Goal: Task Accomplishment & Management: Use online tool/utility

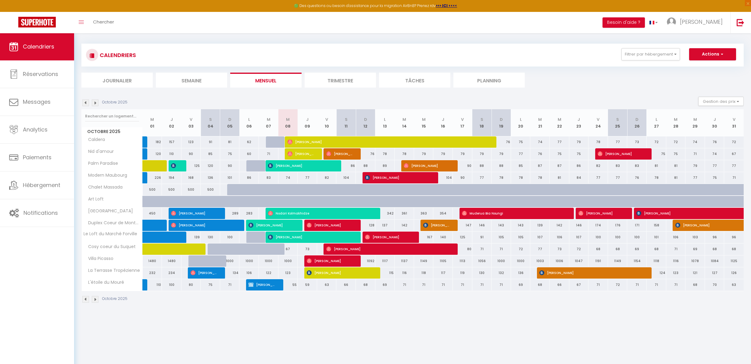
scroll to position [2, 0]
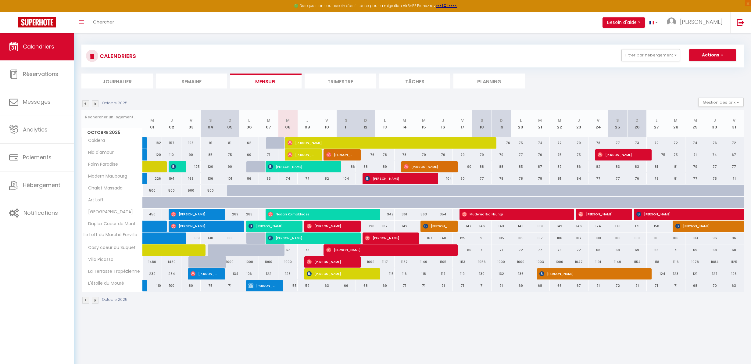
drag, startPoint x: 166, startPoint y: 184, endPoint x: 221, endPoint y: 200, distance: 57.7
click at [221, 200] on tbody "Caldera 182 157 123 91 81 62 62 71 [PERSON_NAME]" at bounding box center [413, 214] width 662 height 155
click at [255, 134] on th "L 06" at bounding box center [249, 123] width 20 height 27
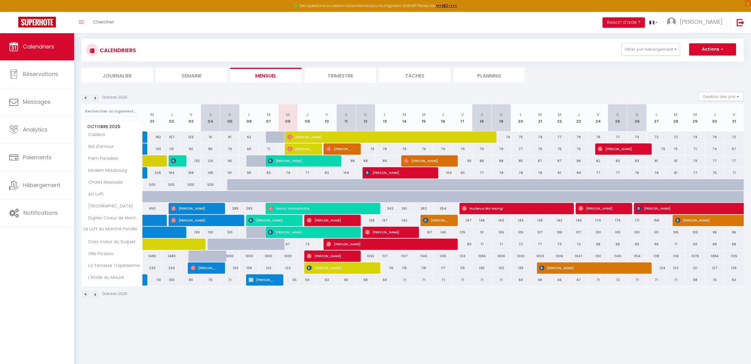
scroll to position [7, 0]
drag, startPoint x: 194, startPoint y: 161, endPoint x: 241, endPoint y: 164, distance: 47.4
click at [241, 164] on tr "Palm Paradise 150 [PERSON_NAME] 125 120 90 80 70 [PERSON_NAME]" at bounding box center [413, 161] width 662 height 12
drag, startPoint x: 236, startPoint y: 159, endPoint x: 189, endPoint y: 158, distance: 47.0
click at [189, 158] on tr "Palm Paradise 150 [PERSON_NAME] 125 120 90 80 70 [PERSON_NAME]" at bounding box center [413, 161] width 662 height 12
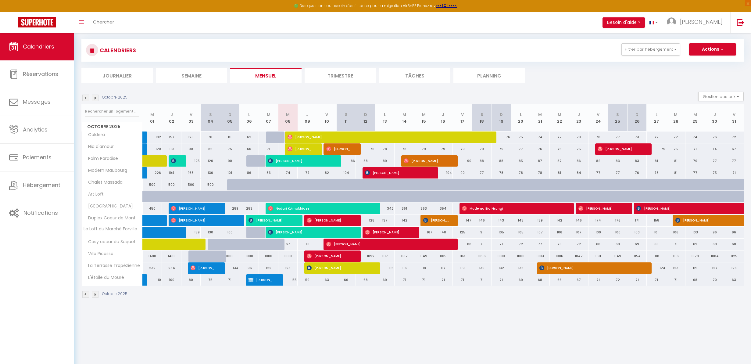
drag, startPoint x: 237, startPoint y: 161, endPoint x: 182, endPoint y: 160, distance: 54.6
click at [182, 160] on tr "Palm Paradise 150 [PERSON_NAME] 125 120 90 80 70 [PERSON_NAME]" at bounding box center [413, 161] width 662 height 12
drag, startPoint x: 188, startPoint y: 159, endPoint x: 241, endPoint y: 156, distance: 53.1
click at [241, 156] on tr "Palm Paradise 150 [PERSON_NAME] 125 120 90 80 70 [PERSON_NAME]" at bounding box center [413, 161] width 662 height 12
click at [243, 157] on div "80" at bounding box center [249, 160] width 20 height 11
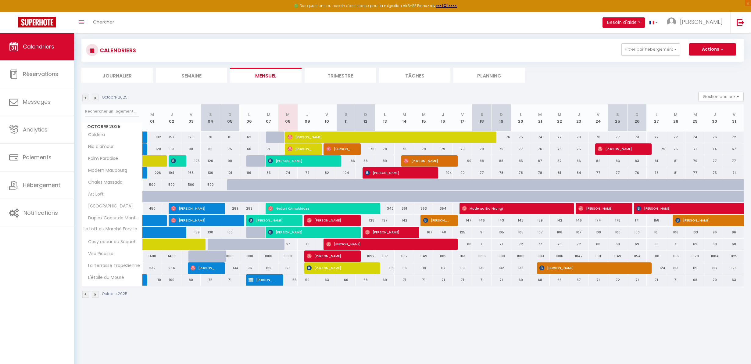
type input "80"
type input "Lun 06 Octobre 2025"
type input "[DATE]"
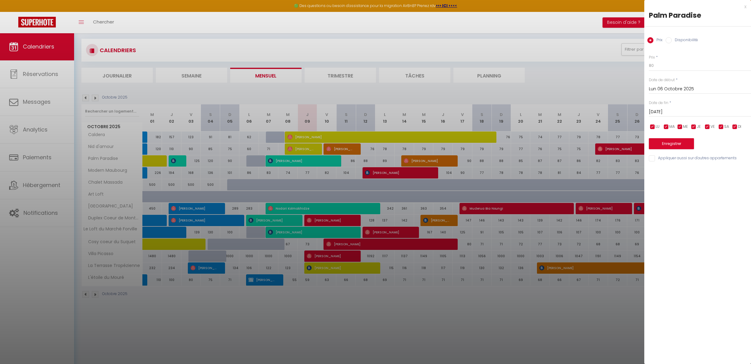
click at [236, 160] on div at bounding box center [375, 182] width 751 height 364
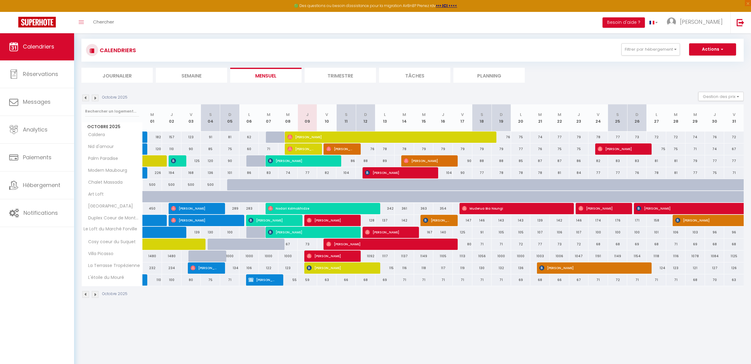
drag, startPoint x: 193, startPoint y: 160, endPoint x: 196, endPoint y: 161, distance: 3.2
click at [196, 161] on div "125" at bounding box center [191, 160] width 20 height 11
type input "125"
type input "Ven 03 Octobre 2025"
type input "[DATE]"
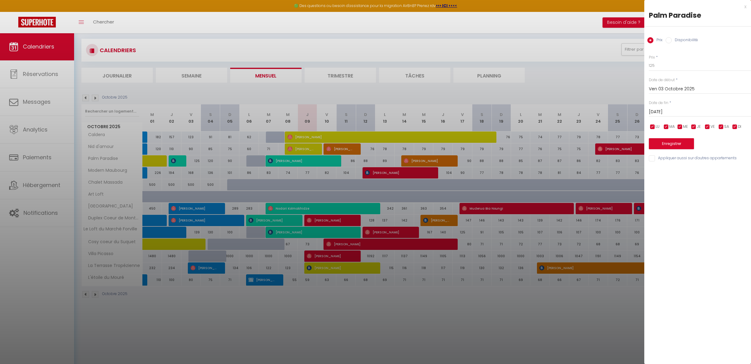
click at [195, 161] on div at bounding box center [375, 182] width 751 height 364
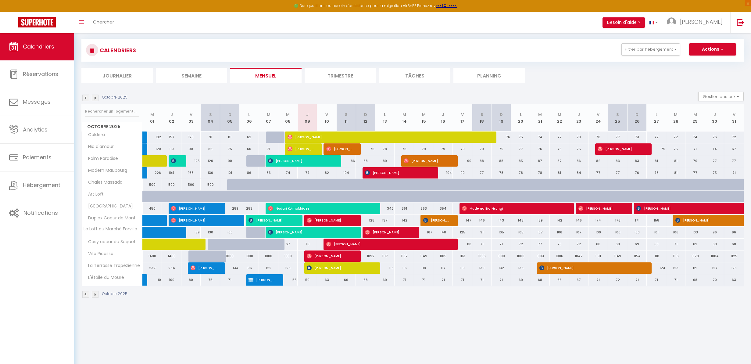
drag, startPoint x: 355, startPoint y: 171, endPoint x: 152, endPoint y: 170, distance: 202.8
click at [152, 170] on tr "Modern [GEOGRAPHIC_DATA] 226 194 168 136 101 86 83 74 77 82 104" at bounding box center [413, 173] width 662 height 12
click at [153, 170] on link at bounding box center [156, 174] width 20 height 8
type input "226"
type input "Mer 01 Octobre 2025"
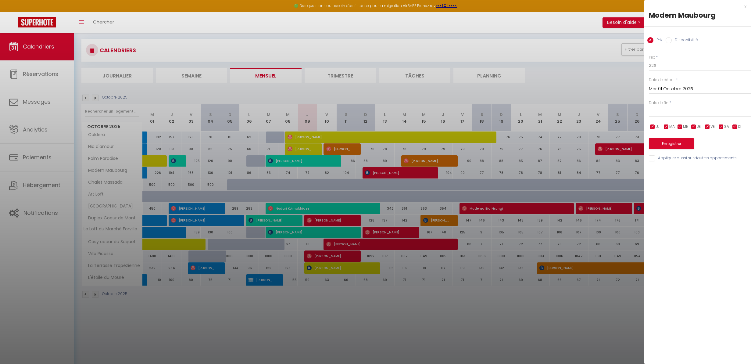
click at [173, 178] on div at bounding box center [375, 182] width 751 height 364
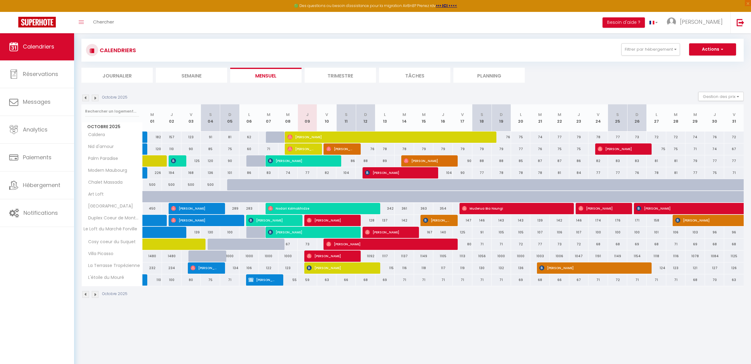
drag, startPoint x: 452, startPoint y: 206, endPoint x: 389, endPoint y: 206, distance: 62.8
click at [389, 206] on tr "[GEOGRAPHIC_DATA] 450 440 [PERSON_NAME] 289 283 280 Nodari Kolmakhidze" at bounding box center [413, 208] width 662 height 12
drag, startPoint x: 661, startPoint y: 219, endPoint x: 661, endPoint y: 226, distance: 6.7
click at [661, 226] on div "158" at bounding box center [657, 220] width 20 height 11
type input "158"
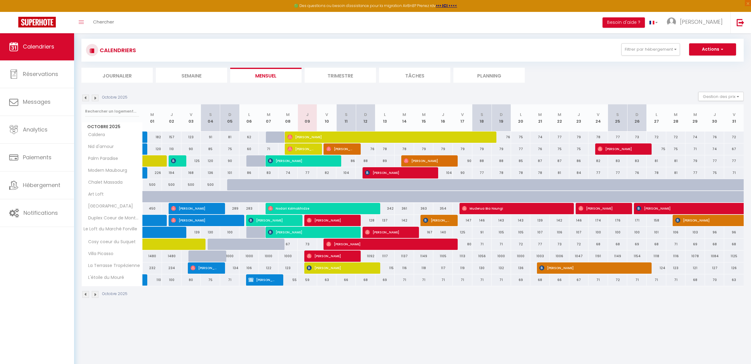
type input "Lun 27 Octobre 2025"
type input "[DATE]"
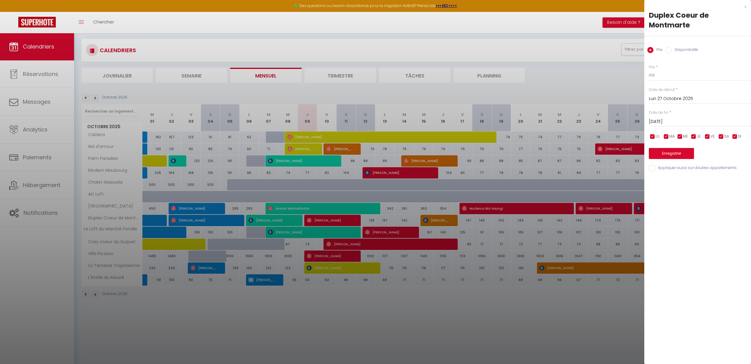
drag, startPoint x: 421, startPoint y: 262, endPoint x: 427, endPoint y: 261, distance: 6.1
click at [421, 262] on div at bounding box center [375, 182] width 751 height 364
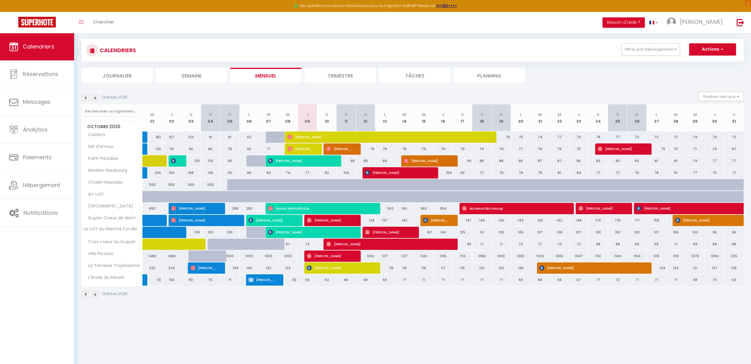
click at [97, 96] on img at bounding box center [95, 98] width 7 height 7
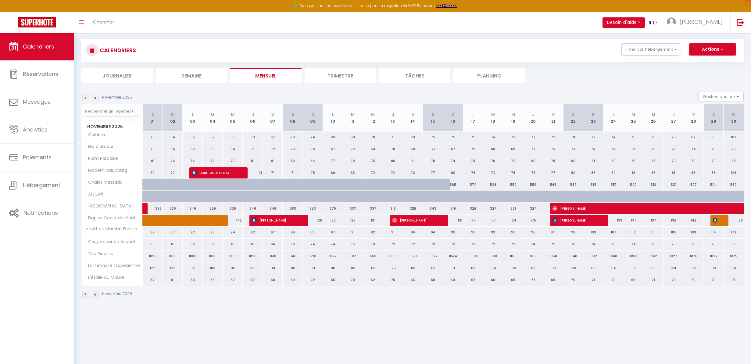
click at [84, 95] on img at bounding box center [85, 98] width 7 height 7
